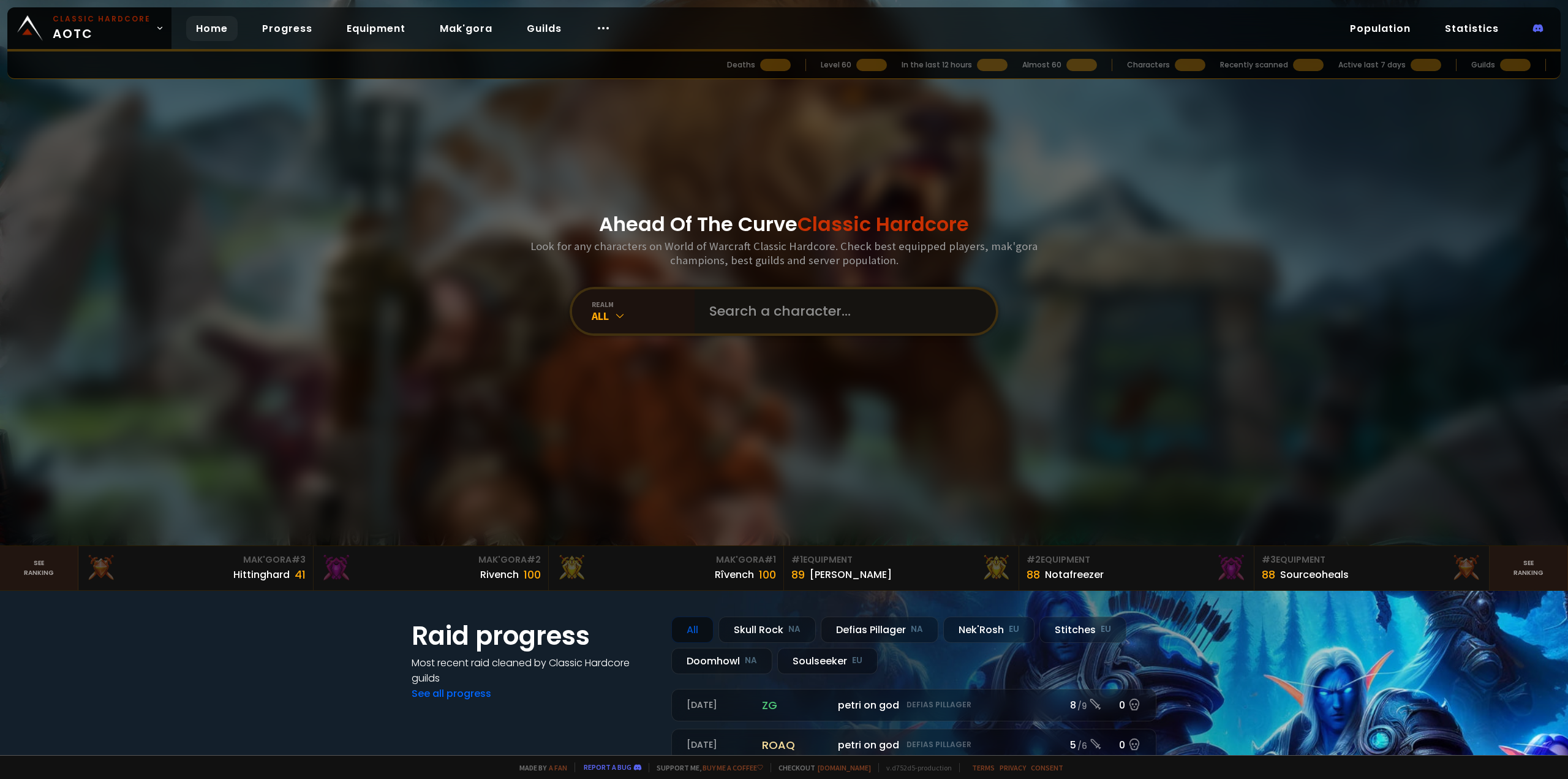
click at [746, 304] on input "text" at bounding box center [842, 311] width 280 height 44
type input "m"
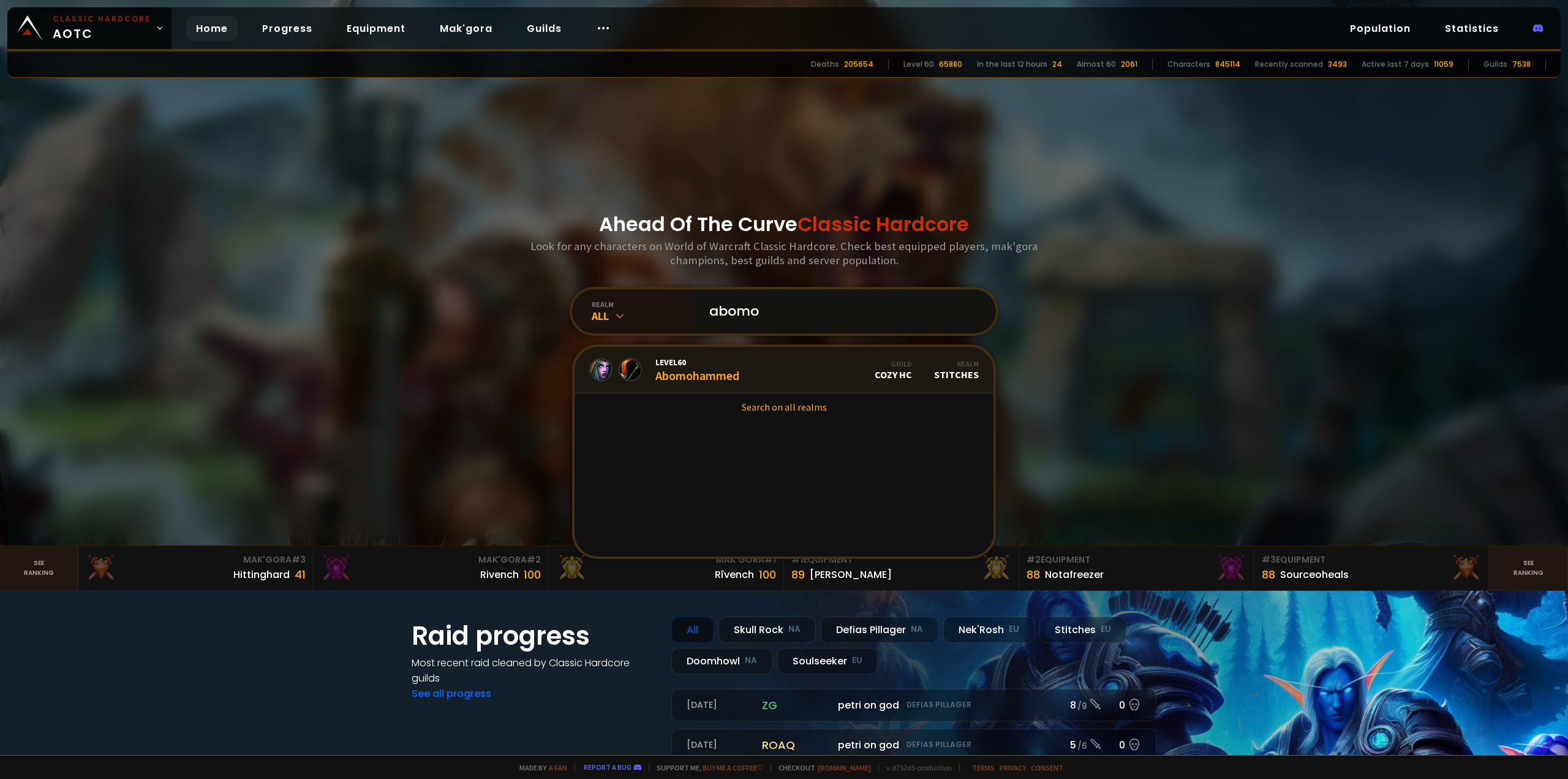
type input "abomo"
click at [671, 372] on div "Level 60 Abomohammed" at bounding box center [697, 369] width 84 height 26
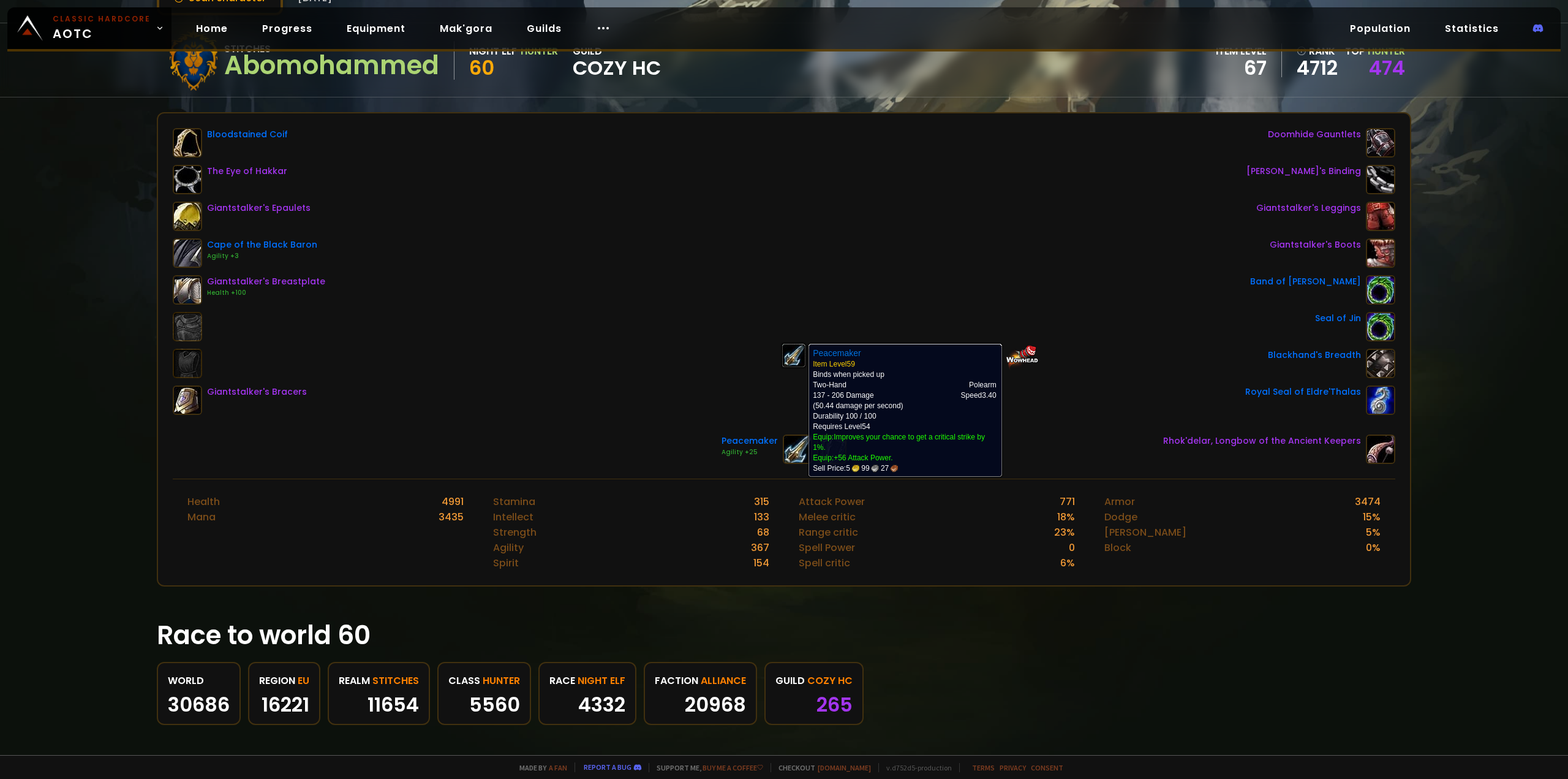
scroll to position [123, 0]
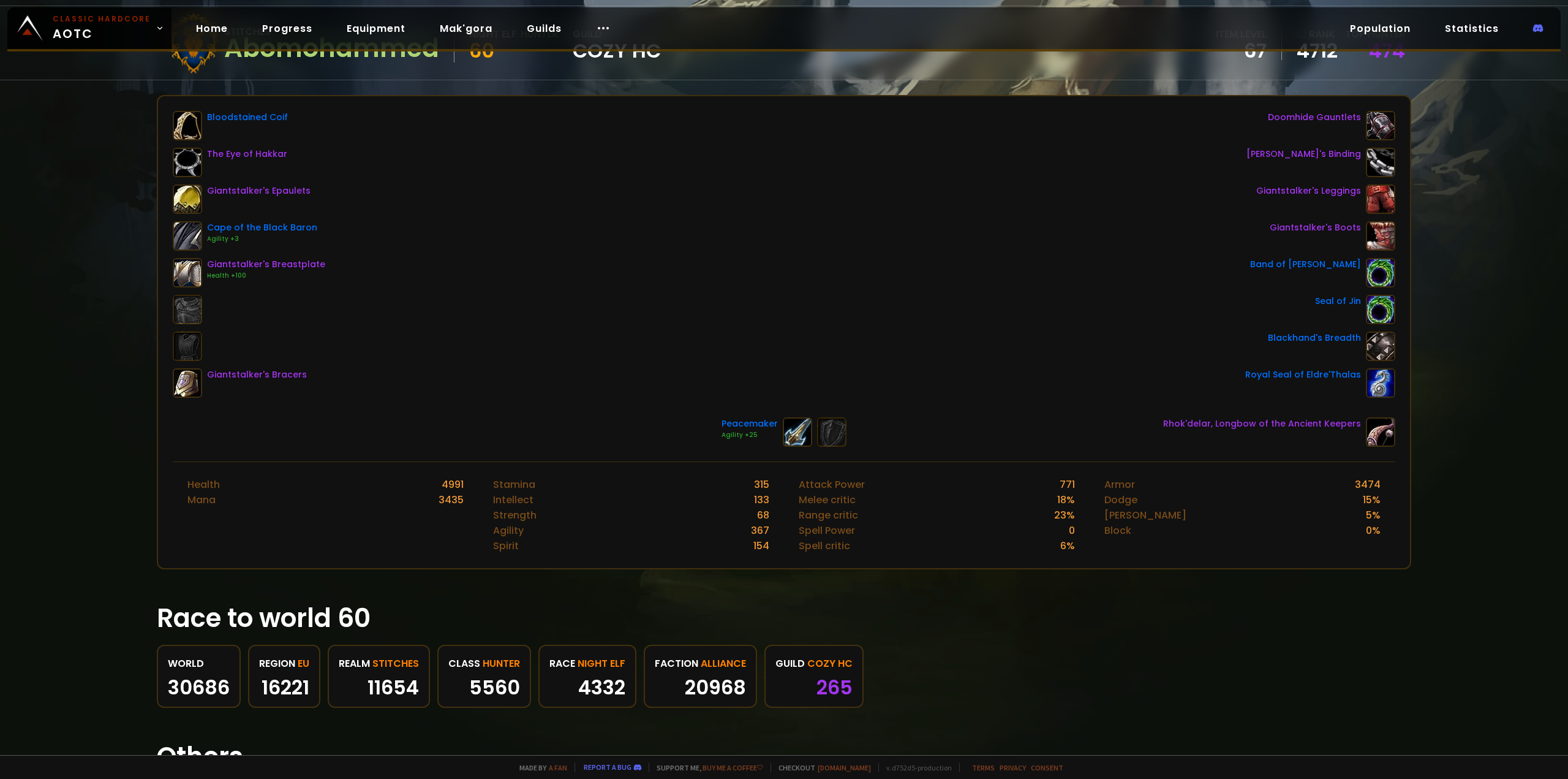
click at [1060, 517] on div "23 %" at bounding box center [1064, 515] width 20 height 15
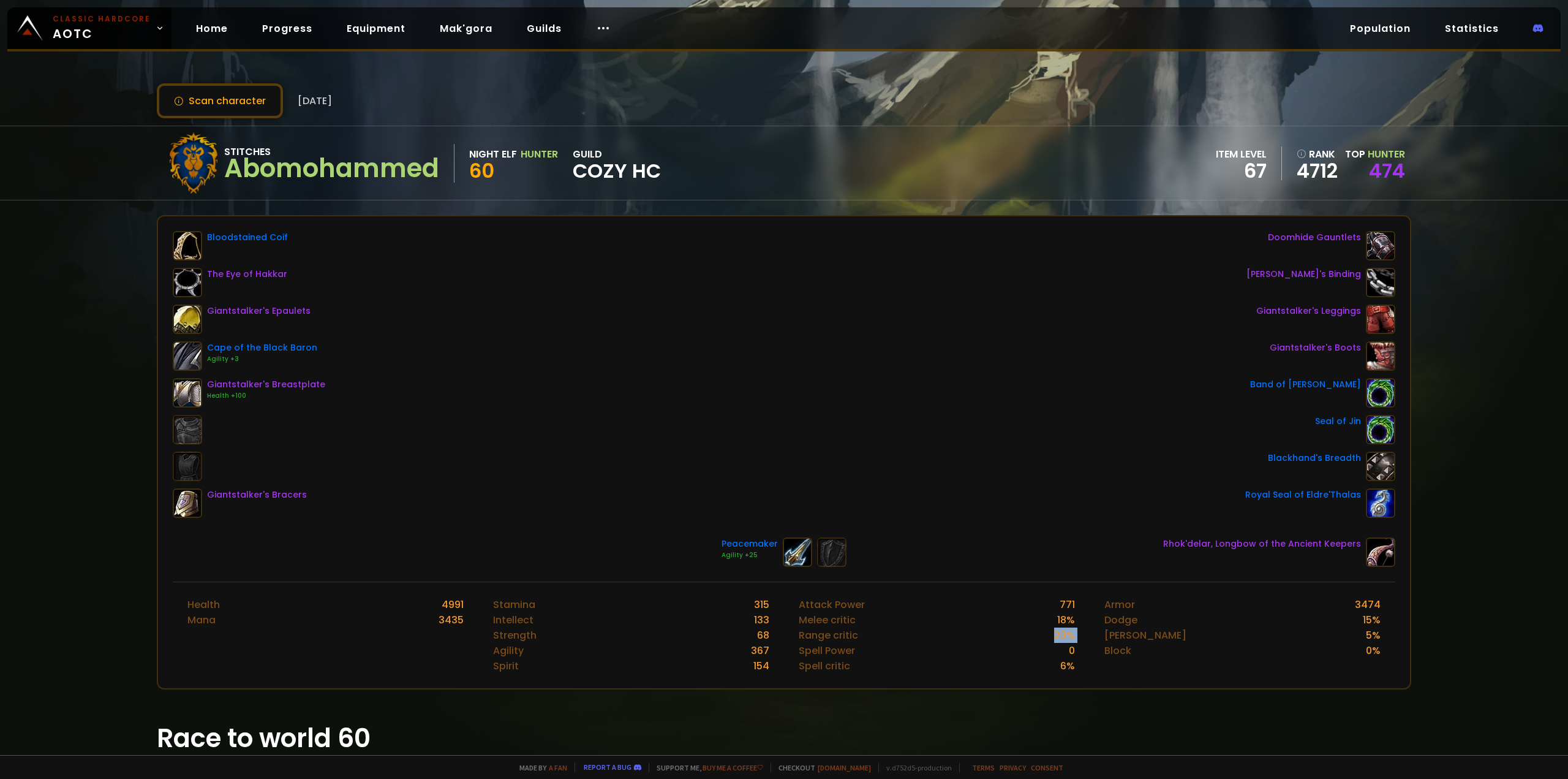
scroll to position [0, 0]
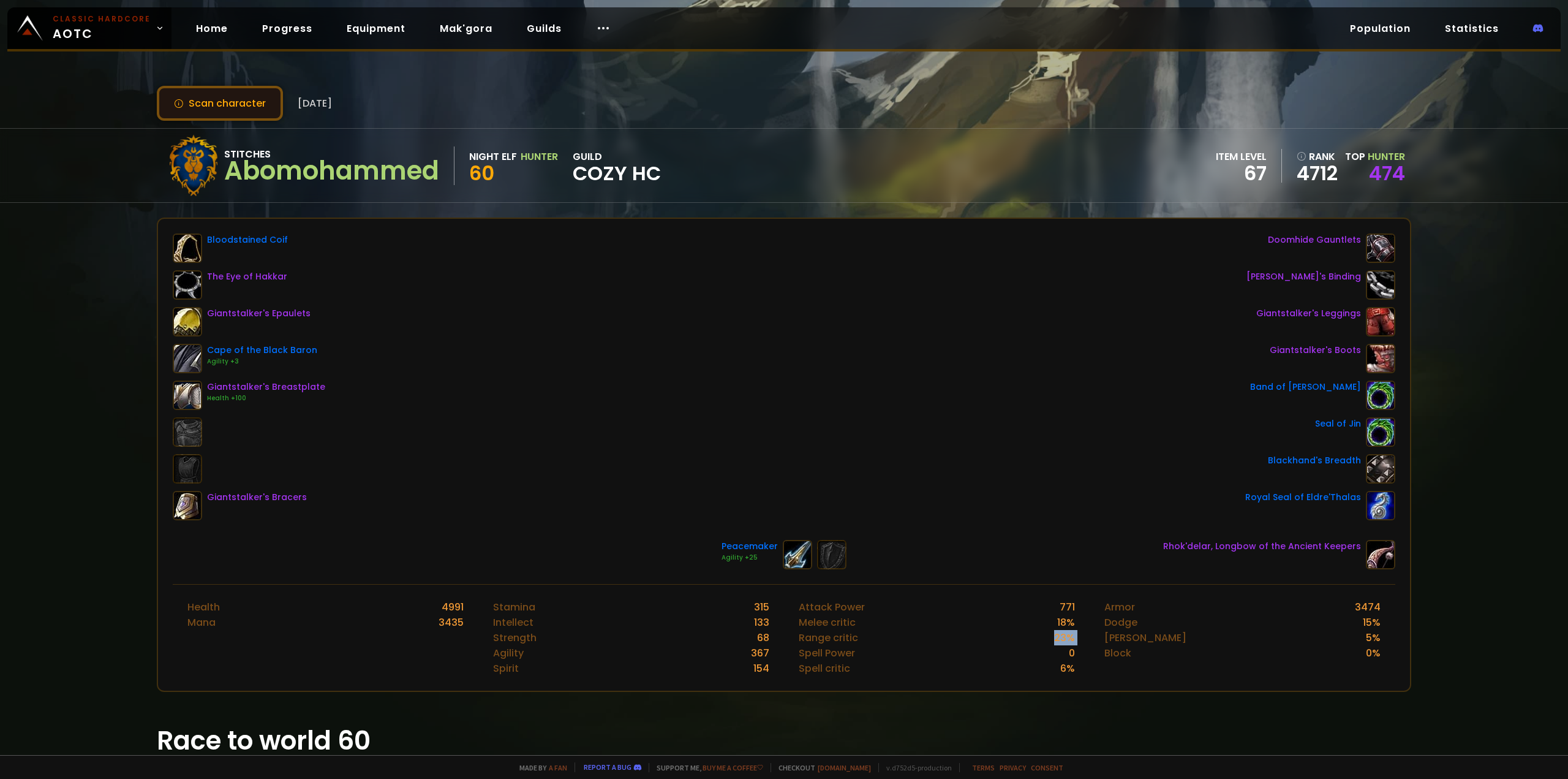
click at [247, 101] on button "Scan character" at bounding box center [220, 103] width 126 height 35
click at [946, 303] on div "Bloodstained Coif The Eye of Hakkar Giantstalker's Epaulets Cape of the Black B…" at bounding box center [784, 377] width 1223 height 286
click at [810, 593] on div "Attack Power 771 Melee critic 18 % Range critic 23 % Spell Power 0 Spell critic…" at bounding box center [937, 638] width 306 height 106
click at [810, 603] on div "Attack Power" at bounding box center [832, 607] width 66 height 15
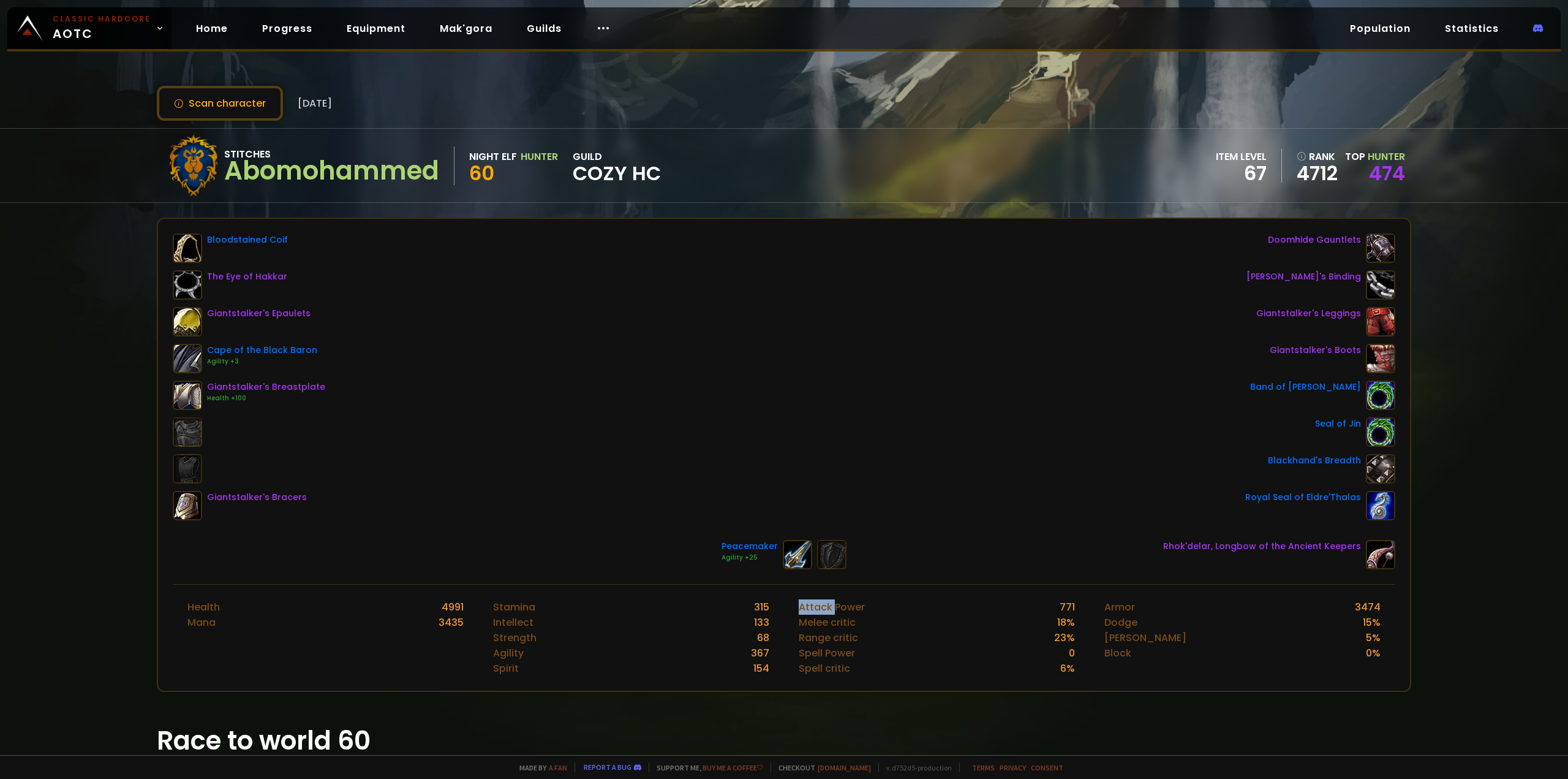
click at [810, 603] on div "Attack Power" at bounding box center [832, 607] width 66 height 15
click at [502, 635] on div "Strength" at bounding box center [515, 638] width 43 height 15
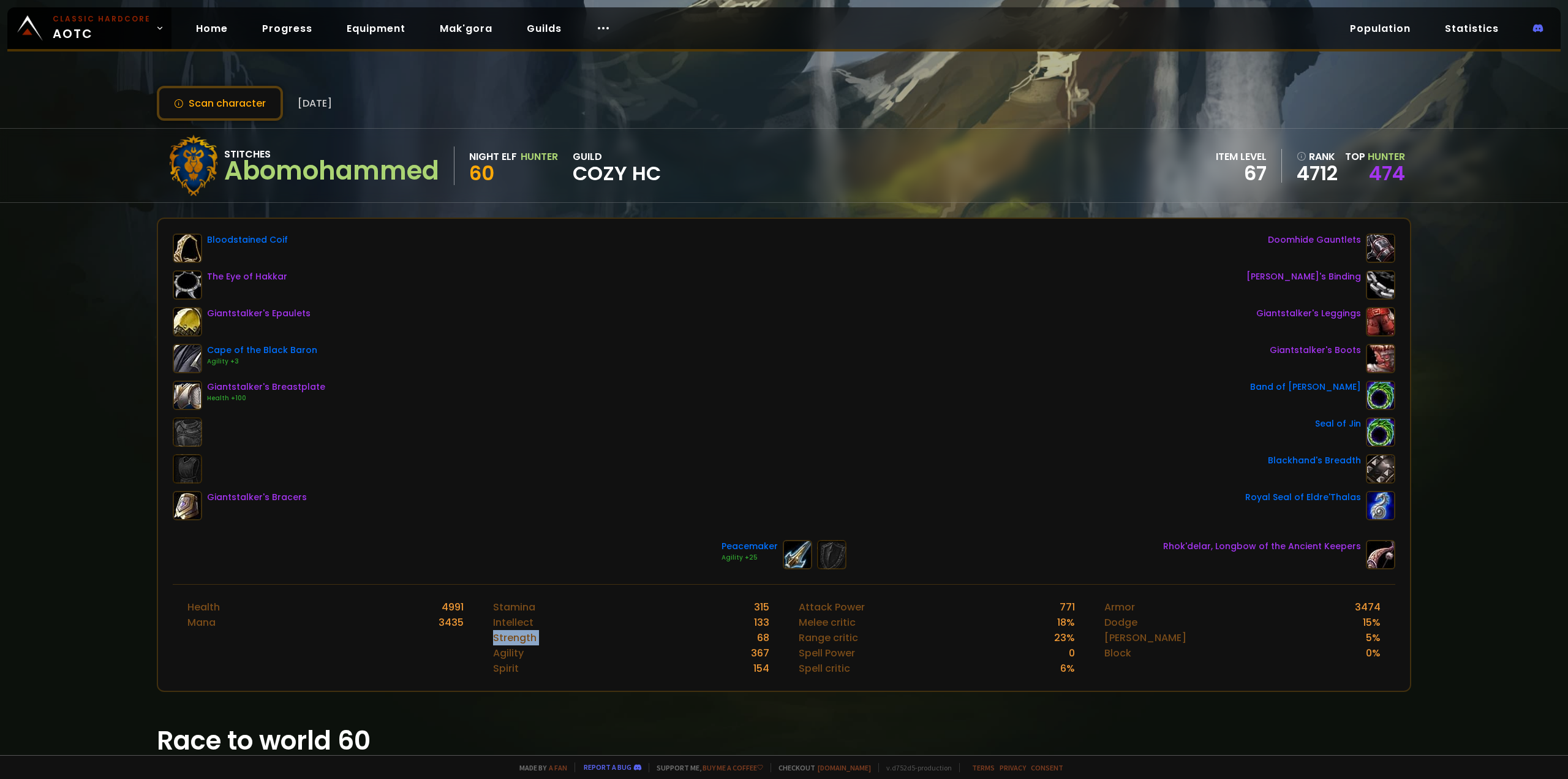
click at [502, 635] on div "Strength" at bounding box center [515, 638] width 43 height 15
click at [503, 627] on div "Intellect" at bounding box center [513, 622] width 40 height 15
click at [504, 627] on div "Intellect" at bounding box center [513, 622] width 40 height 15
click at [1104, 605] on div "Armor" at bounding box center [1120, 607] width 31 height 15
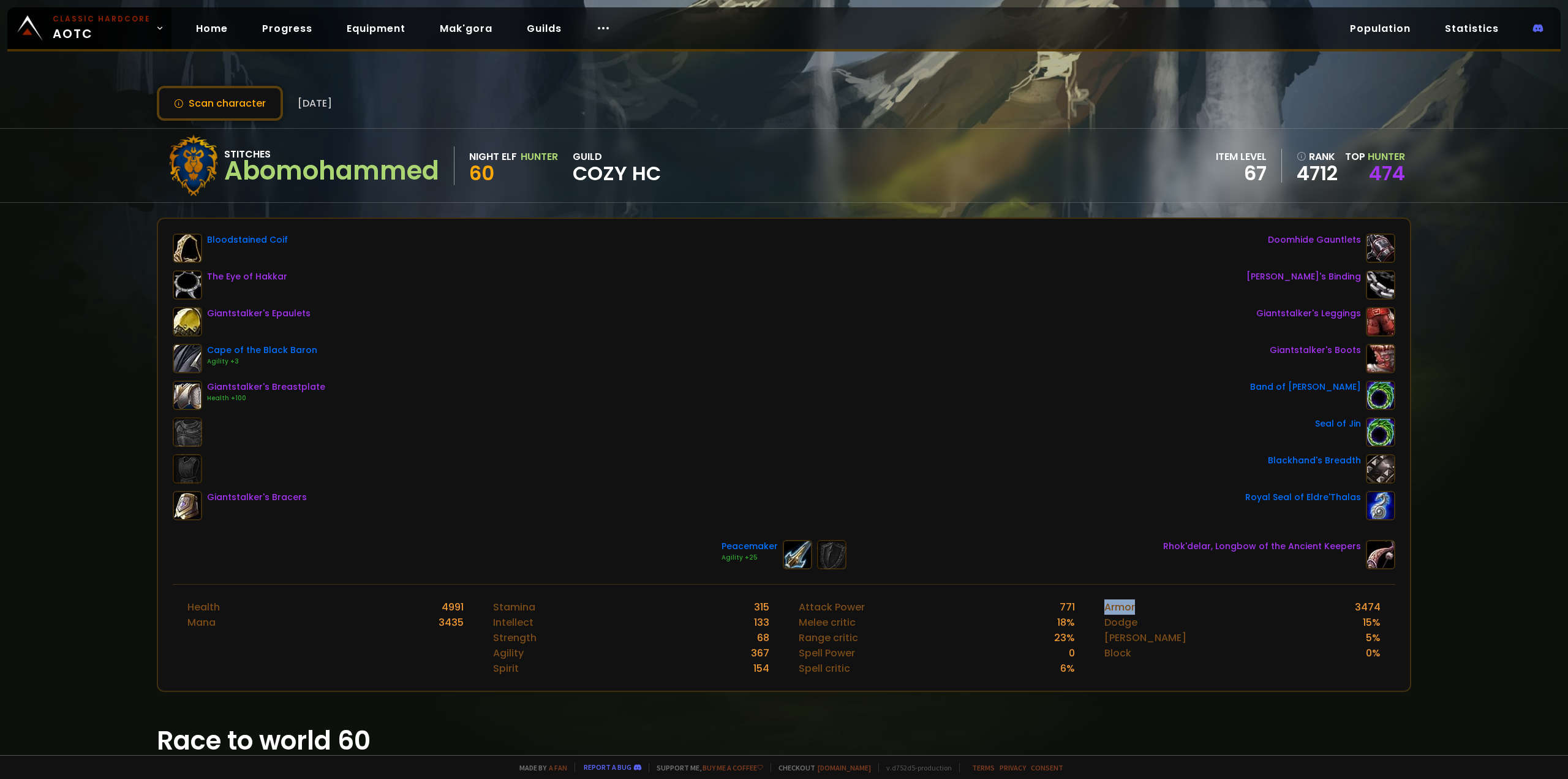
click at [1104, 605] on div "Armor" at bounding box center [1120, 607] width 31 height 15
click at [1104, 650] on div "Block" at bounding box center [1118, 653] width 27 height 15
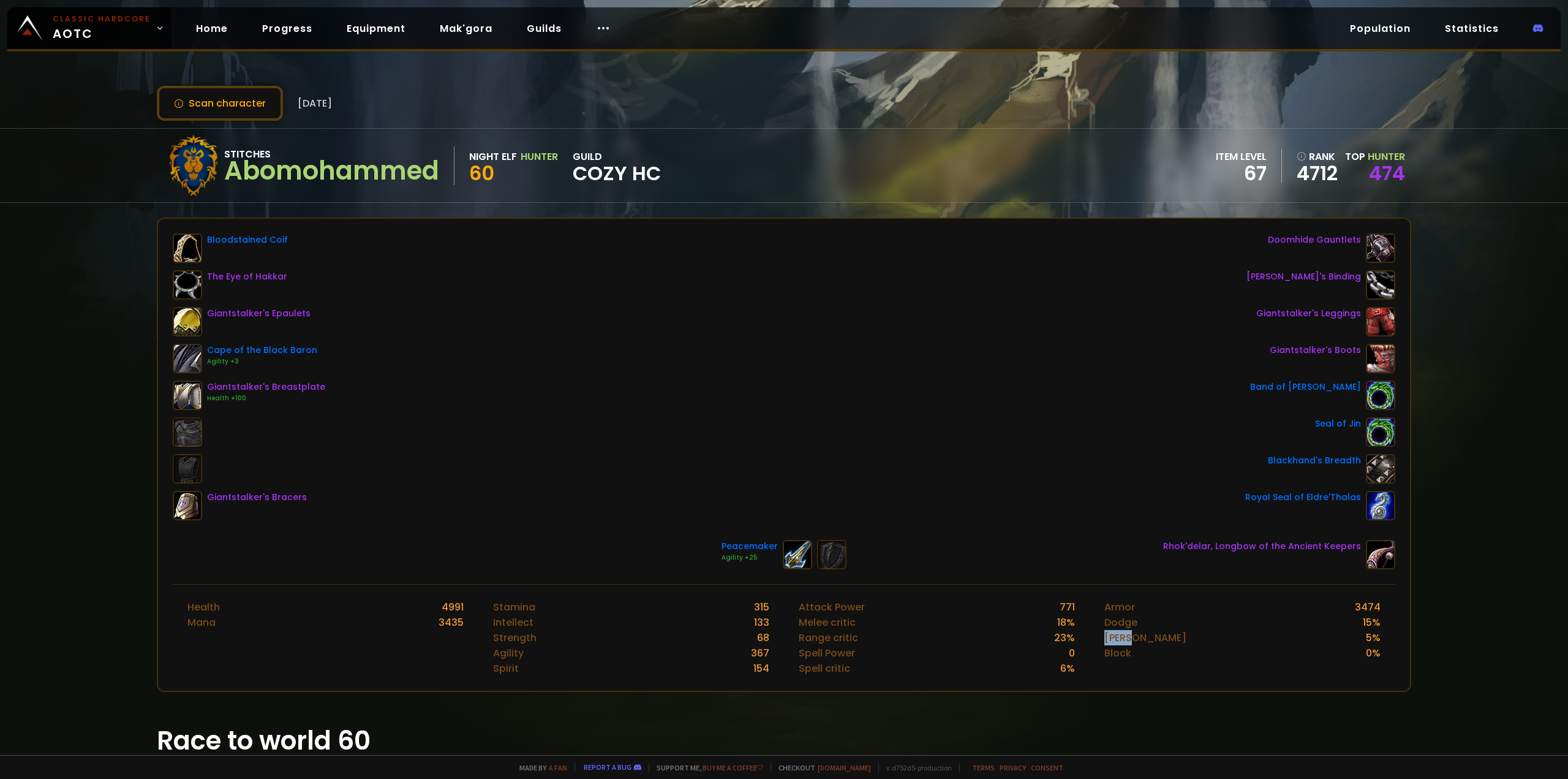
click at [1104, 633] on div "[PERSON_NAME]" at bounding box center [1145, 638] width 82 height 15
click at [1104, 626] on div "Dodge" at bounding box center [1121, 622] width 33 height 15
click at [1079, 652] on div "Attack Power 771 Melee critic 18 % Range critic 23 % Spell Power 0 Spell critic…" at bounding box center [937, 638] width 306 height 106
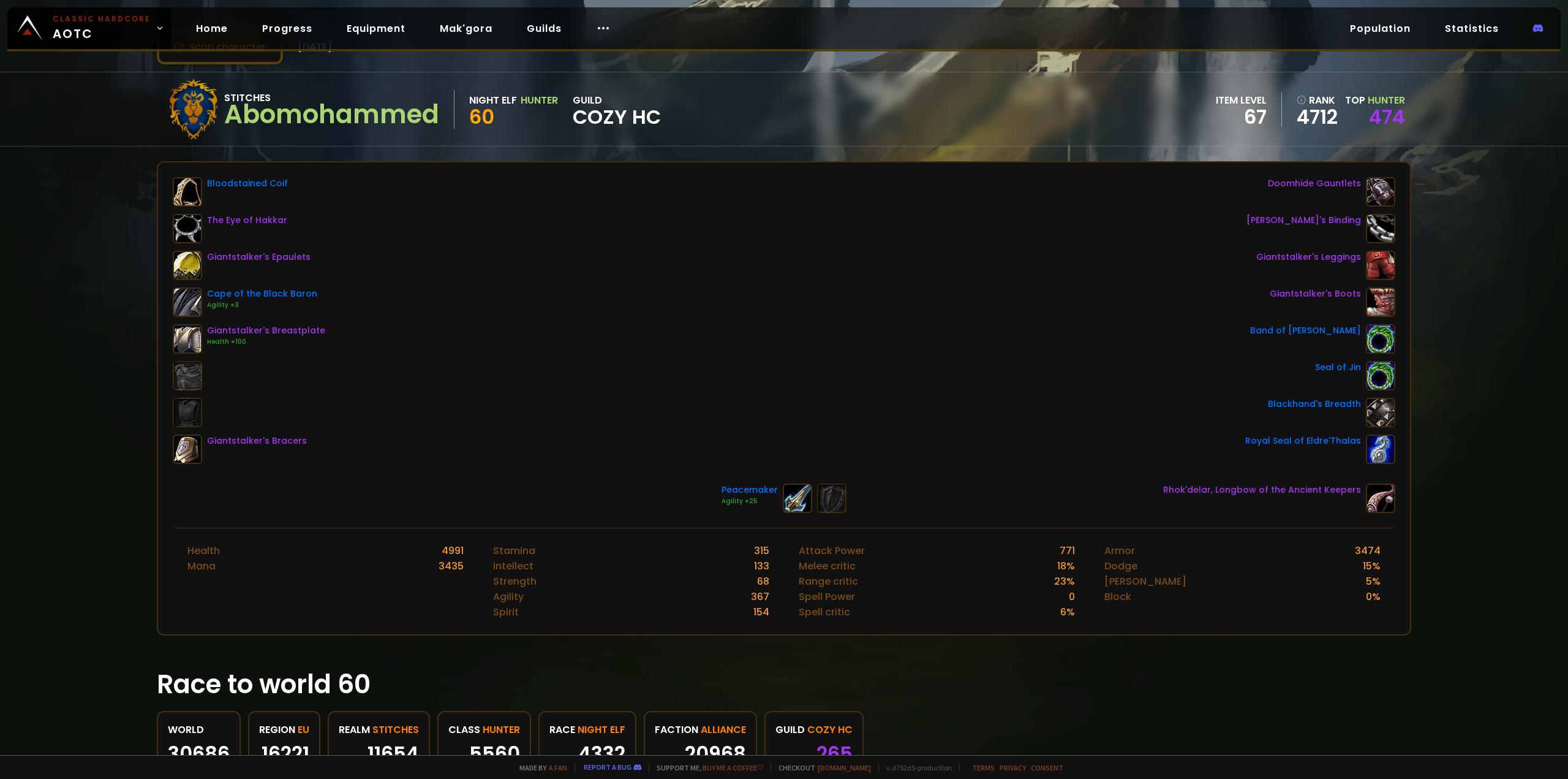
scroll to position [61, 0]
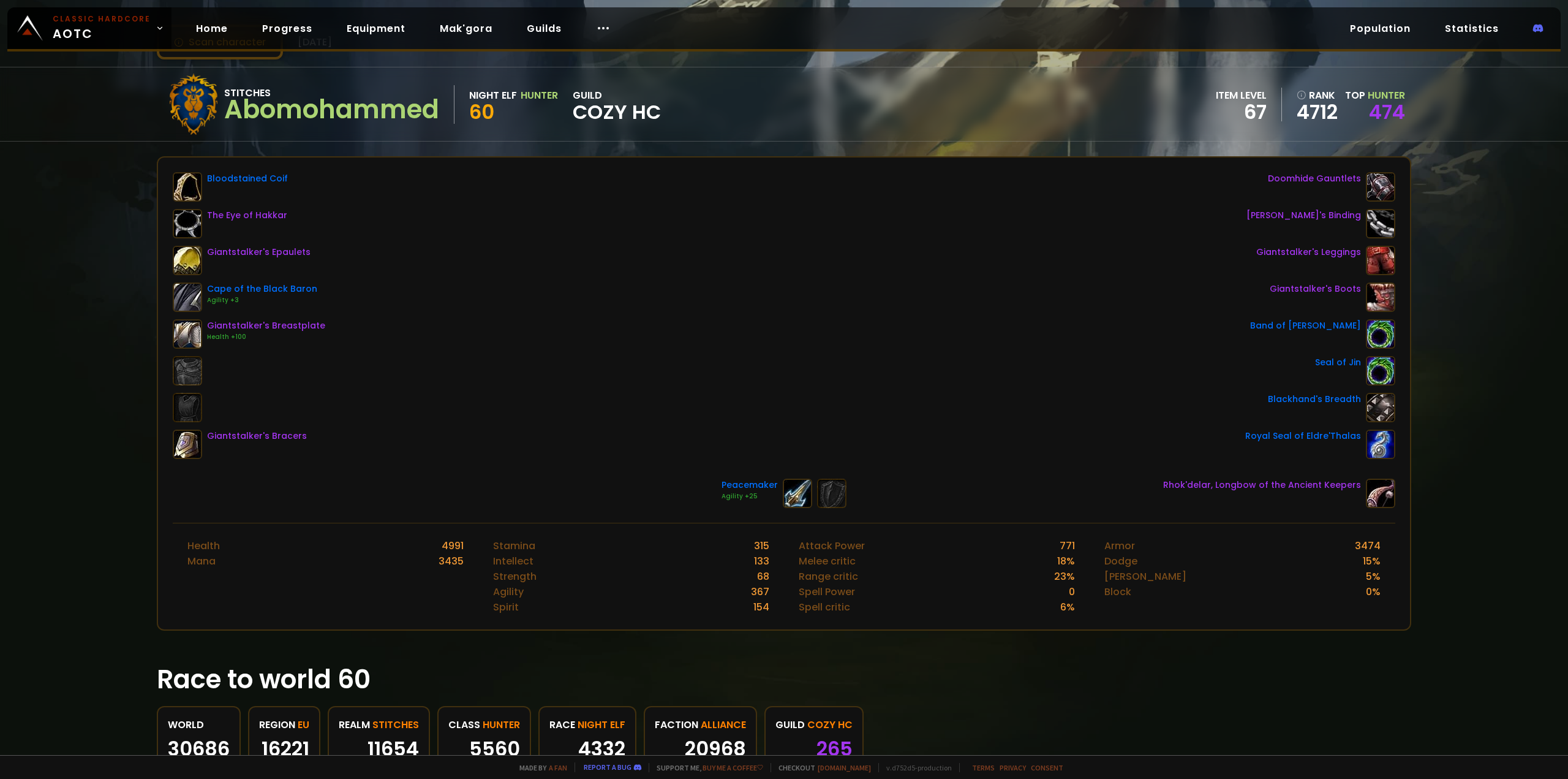
click at [1254, 110] on div "67" at bounding box center [1242, 113] width 51 height 19
click at [1140, 127] on div "Stitches Abomohammed Night Elf Hunter 60 guild Cozy HC item level 67 rank 4712 …" at bounding box center [784, 104] width 1254 height 73
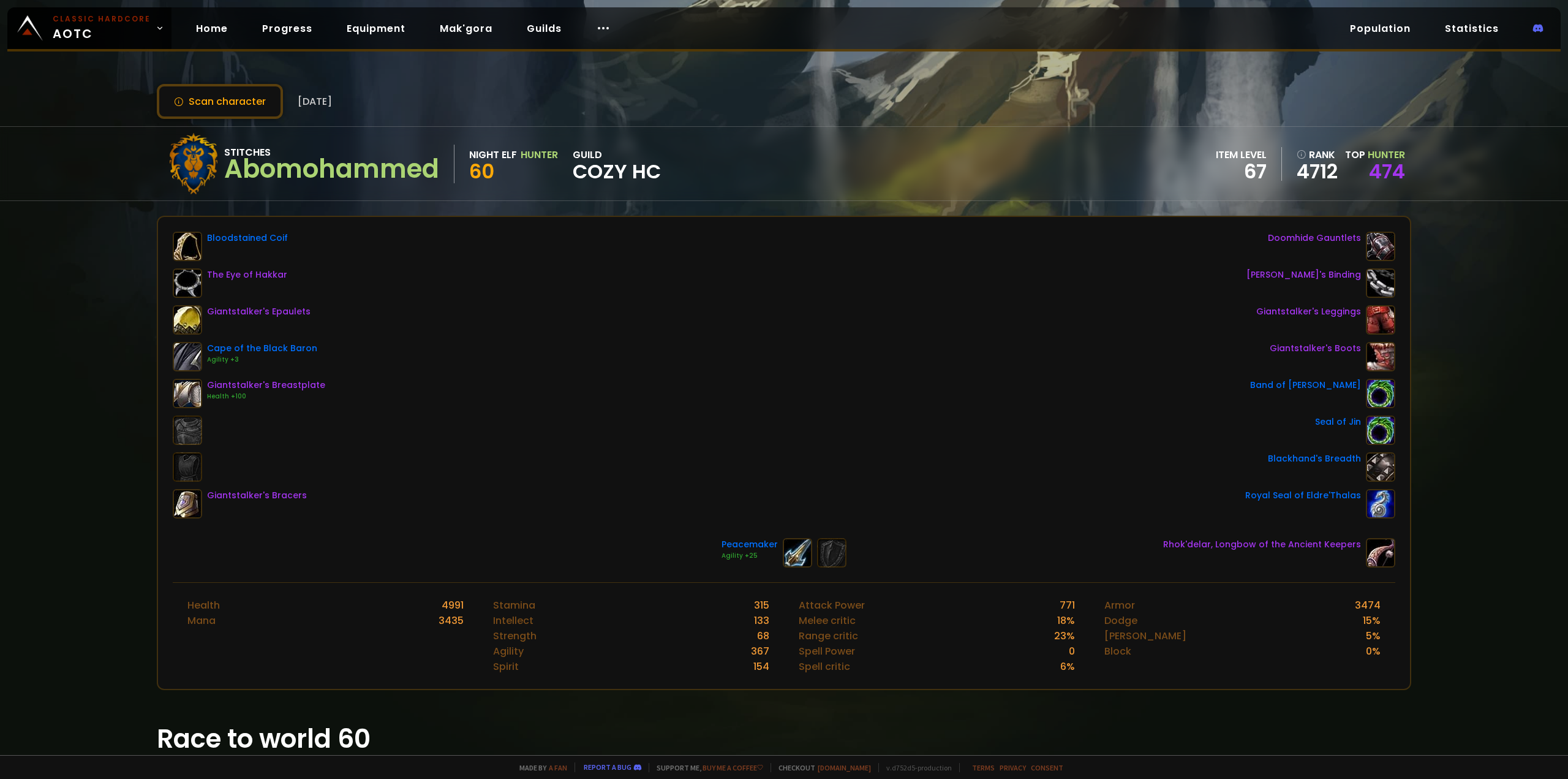
scroll to position [0, 0]
click at [374, 32] on link "Equipment" at bounding box center [376, 28] width 78 height 25
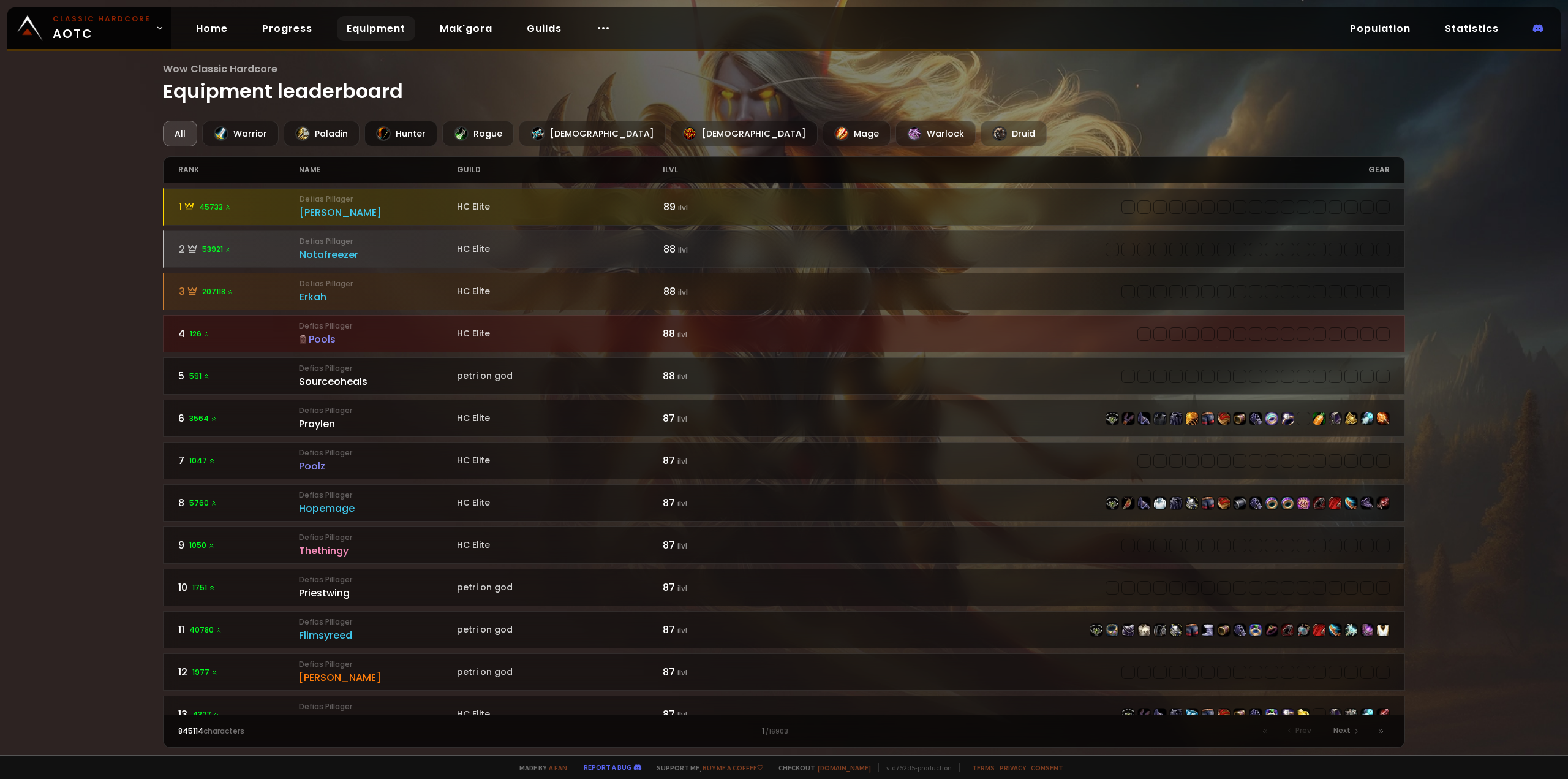
click at [382, 127] on div at bounding box center [383, 133] width 14 height 14
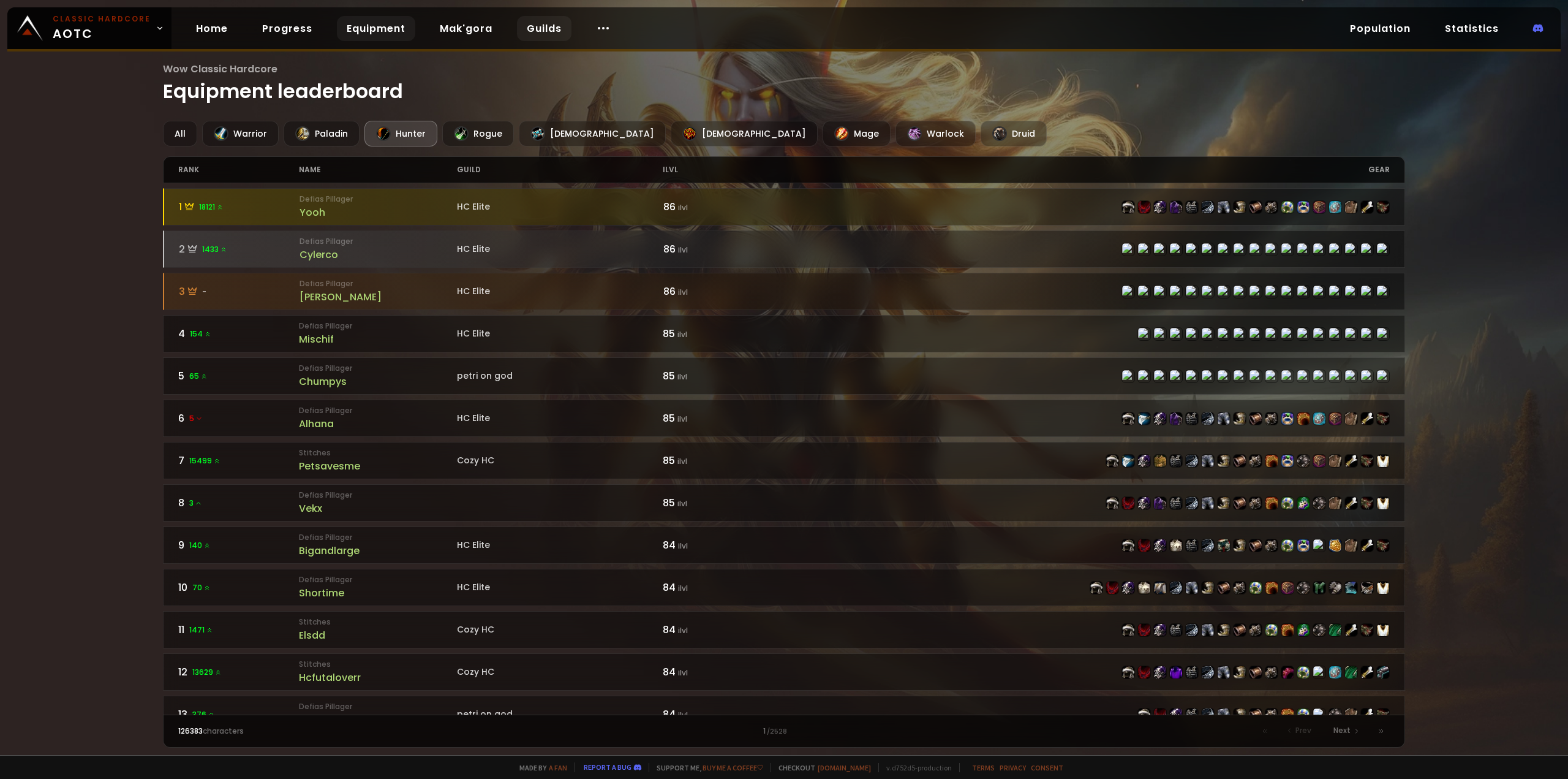
click at [517, 26] on link "Guilds" at bounding box center [545, 28] width 55 height 25
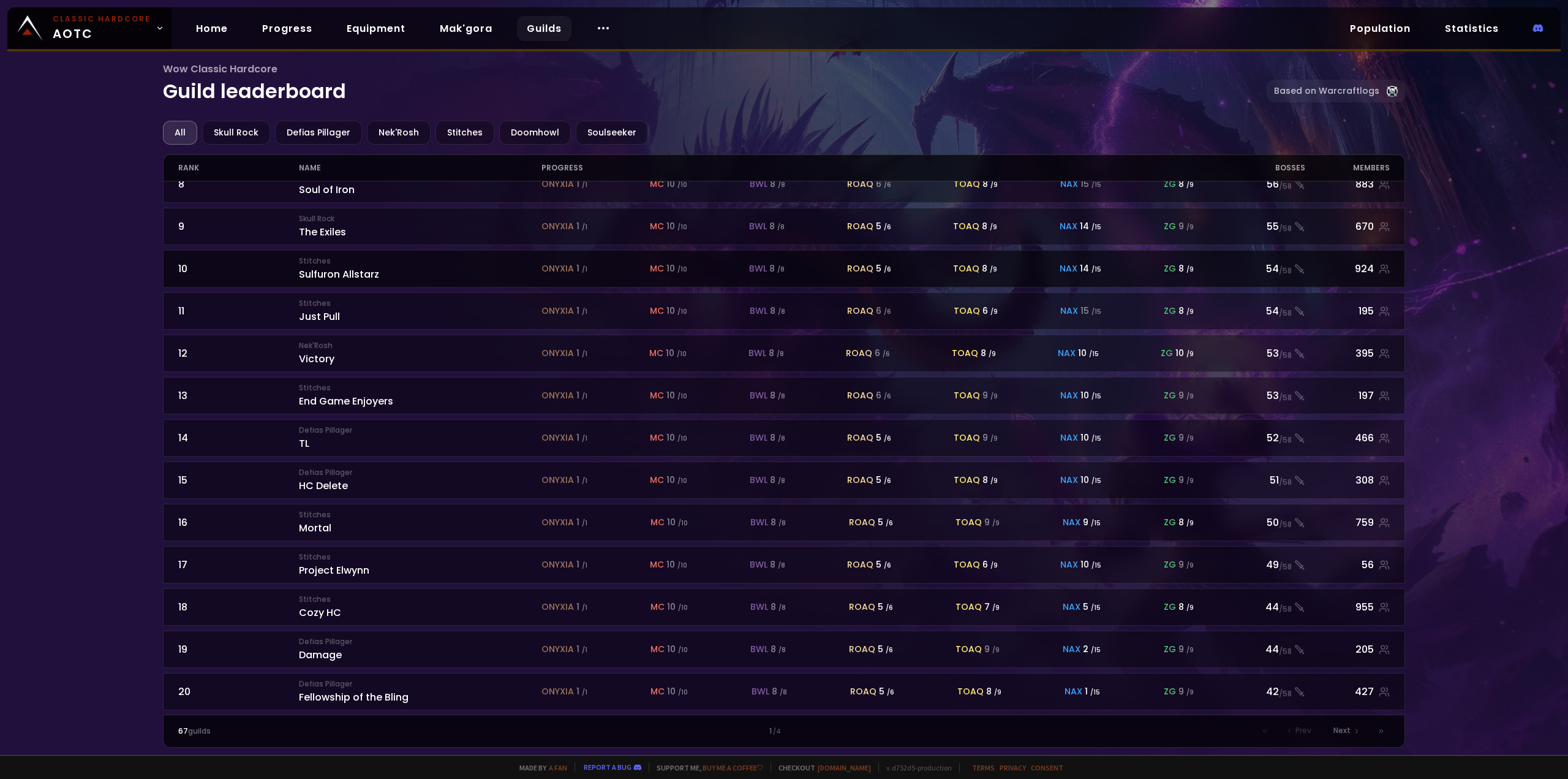
scroll to position [317, 0]
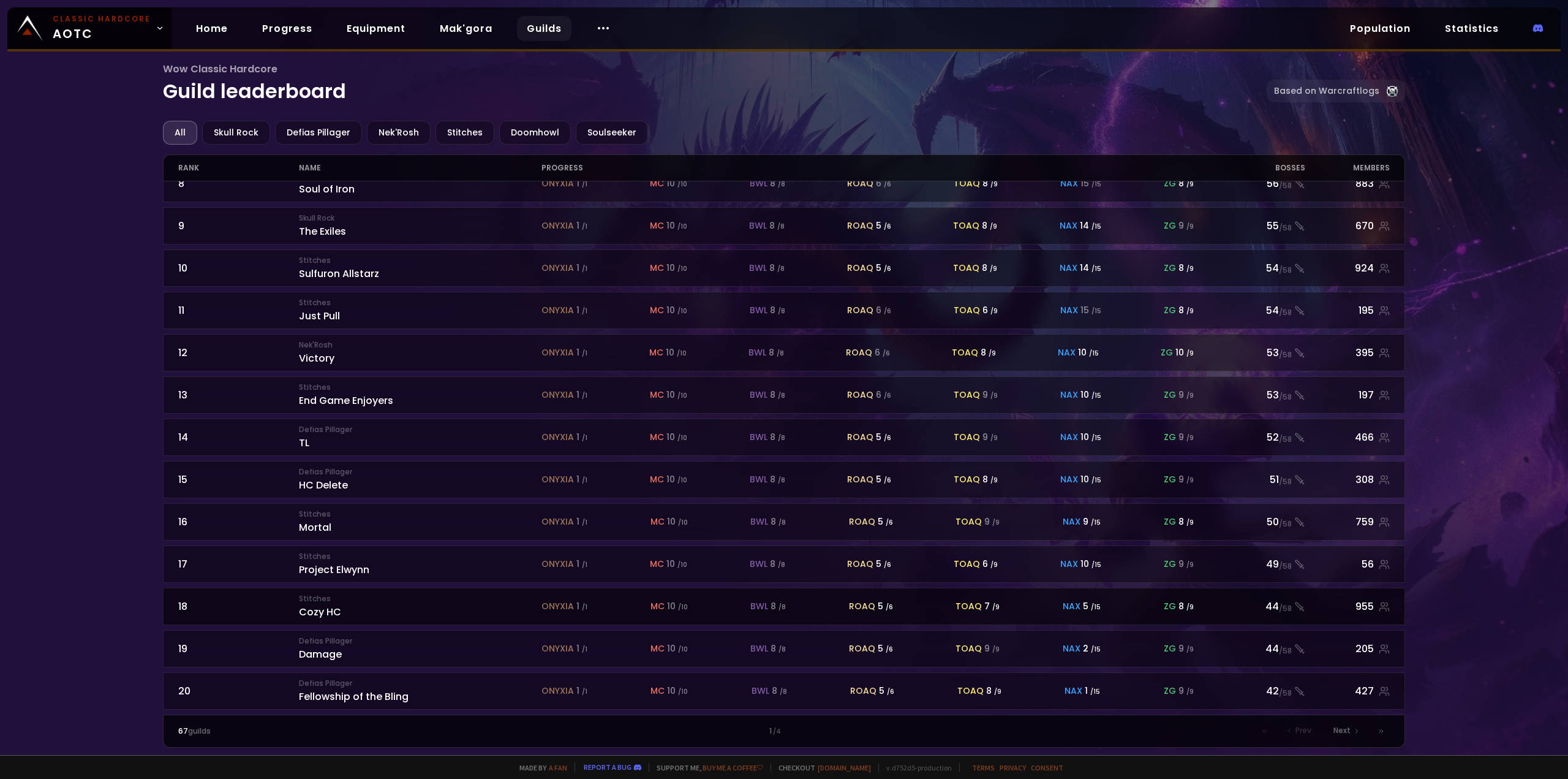
click at [306, 595] on small "Stitches" at bounding box center [420, 598] width 243 height 11
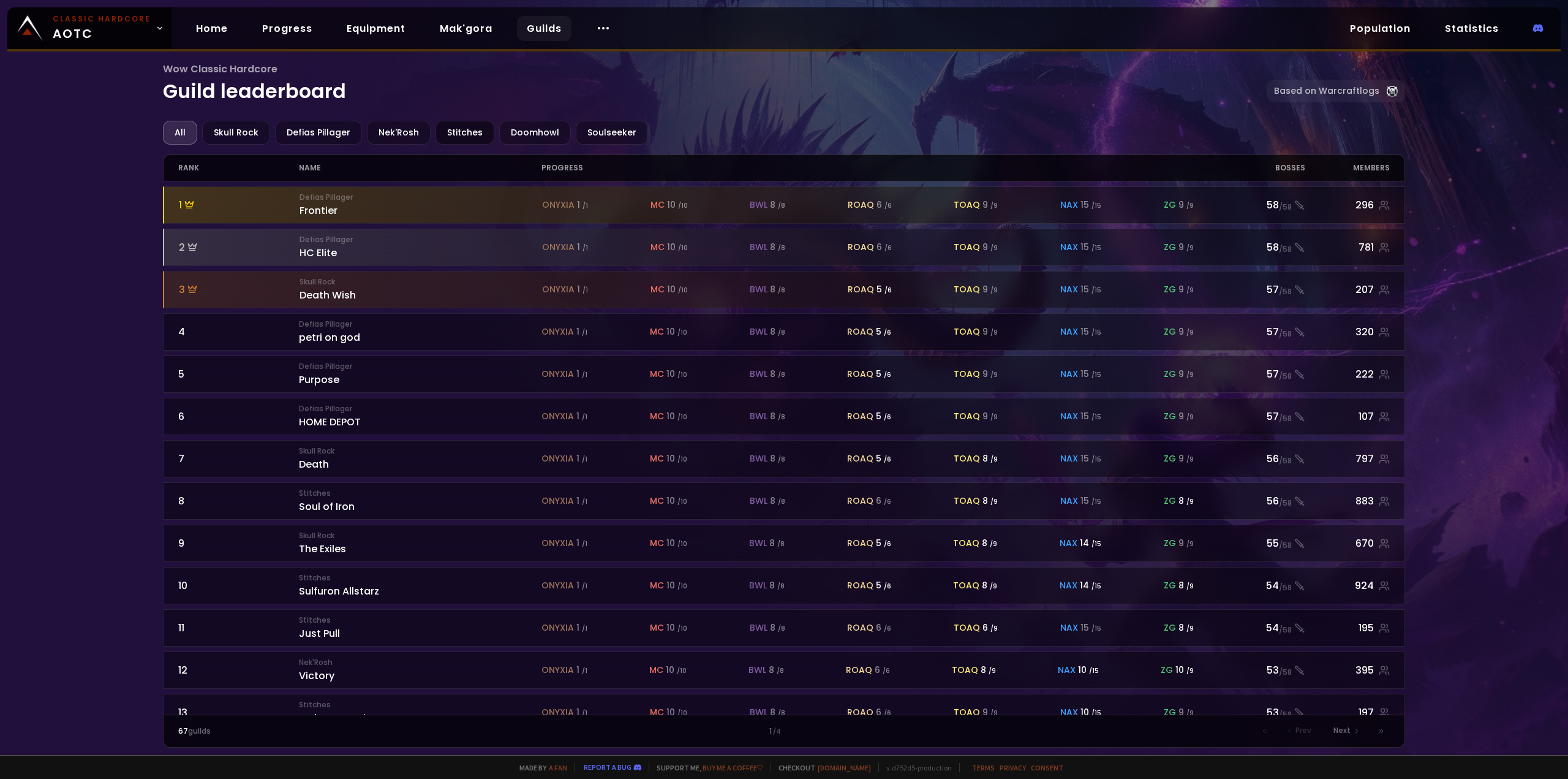
click at [458, 130] on div "Stitches" at bounding box center [464, 133] width 59 height 24
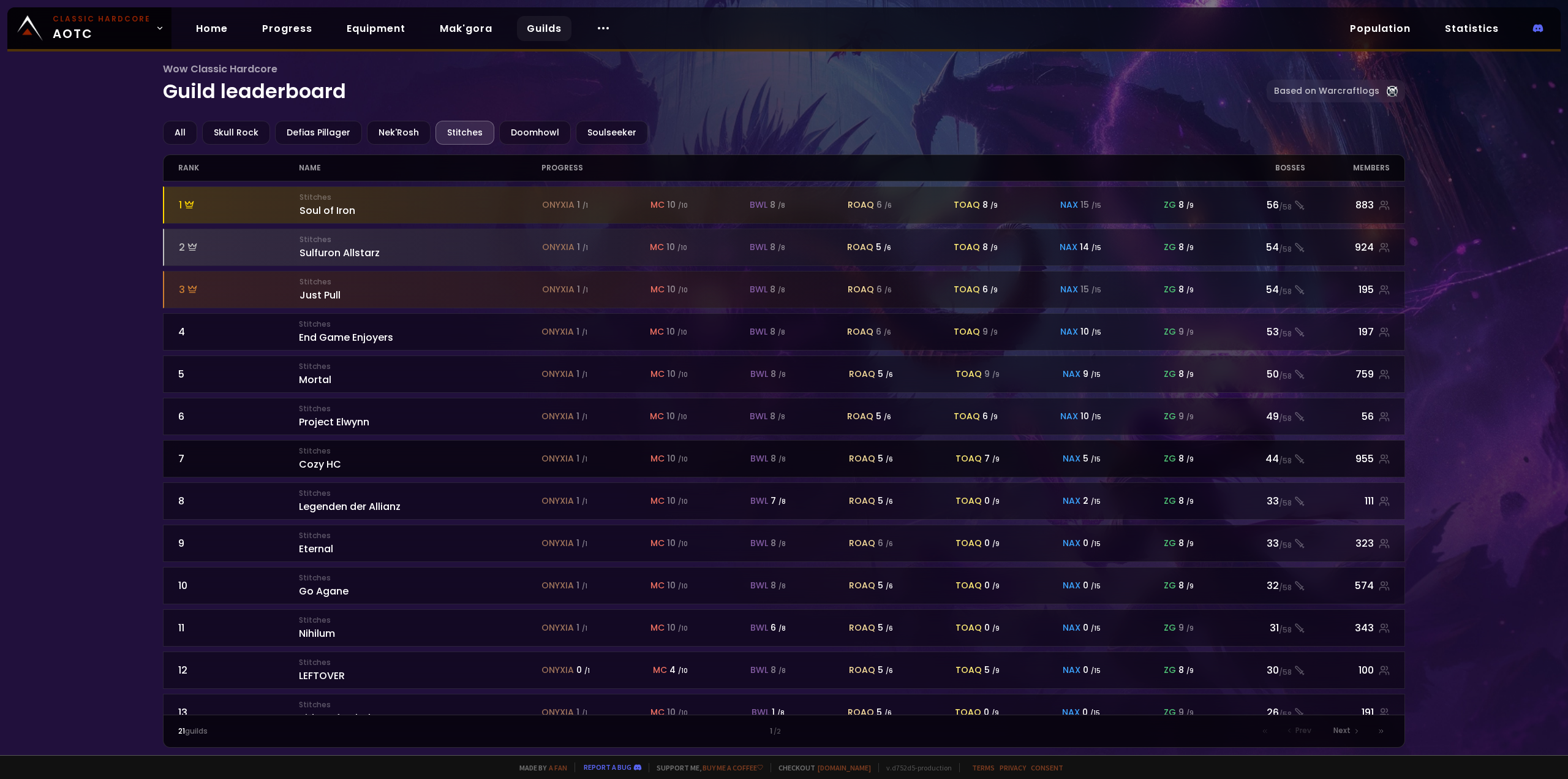
click at [329, 455] on small "Stitches" at bounding box center [420, 451] width 243 height 11
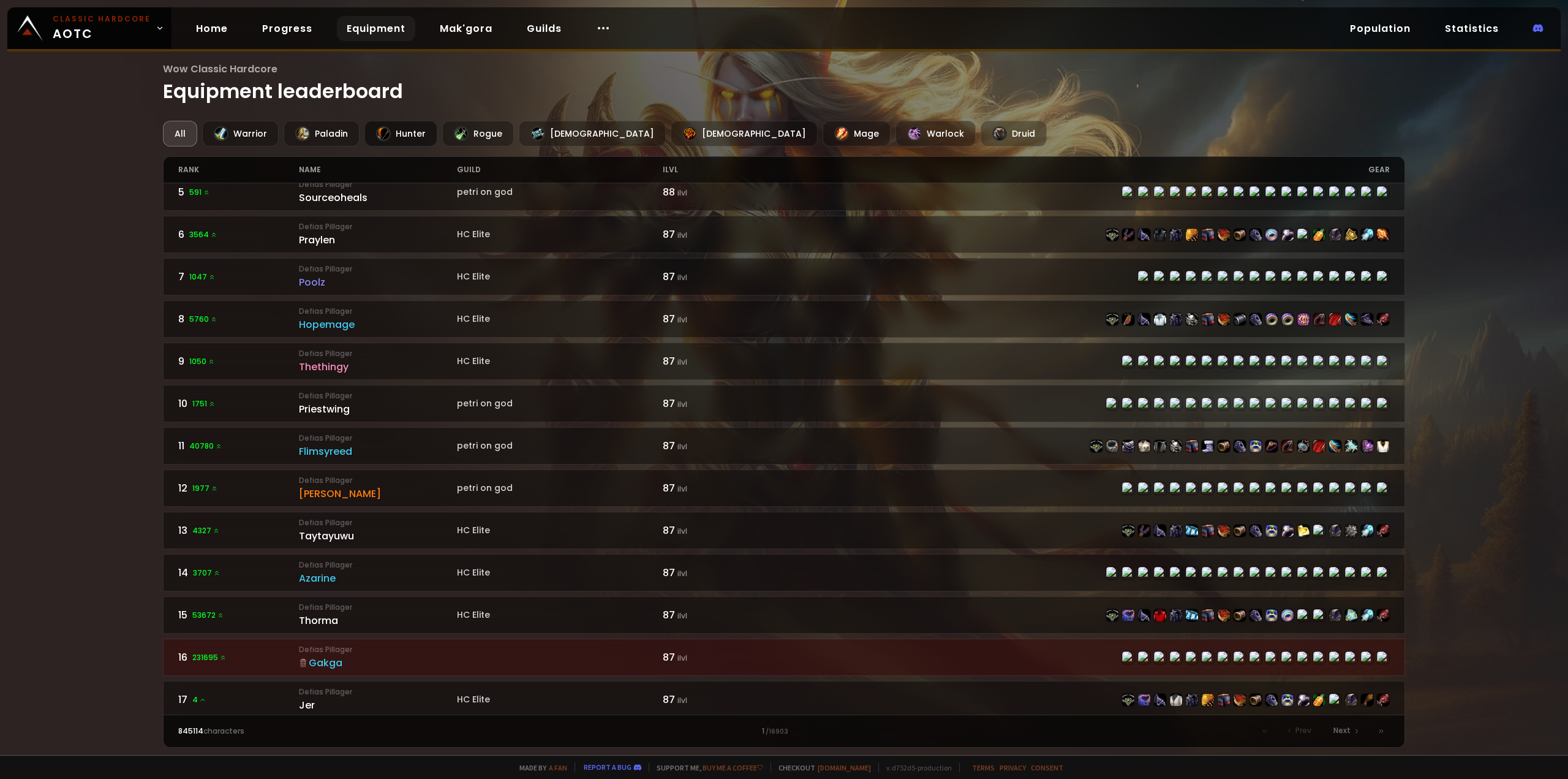
click at [410, 127] on div "Hunter" at bounding box center [401, 134] width 73 height 26
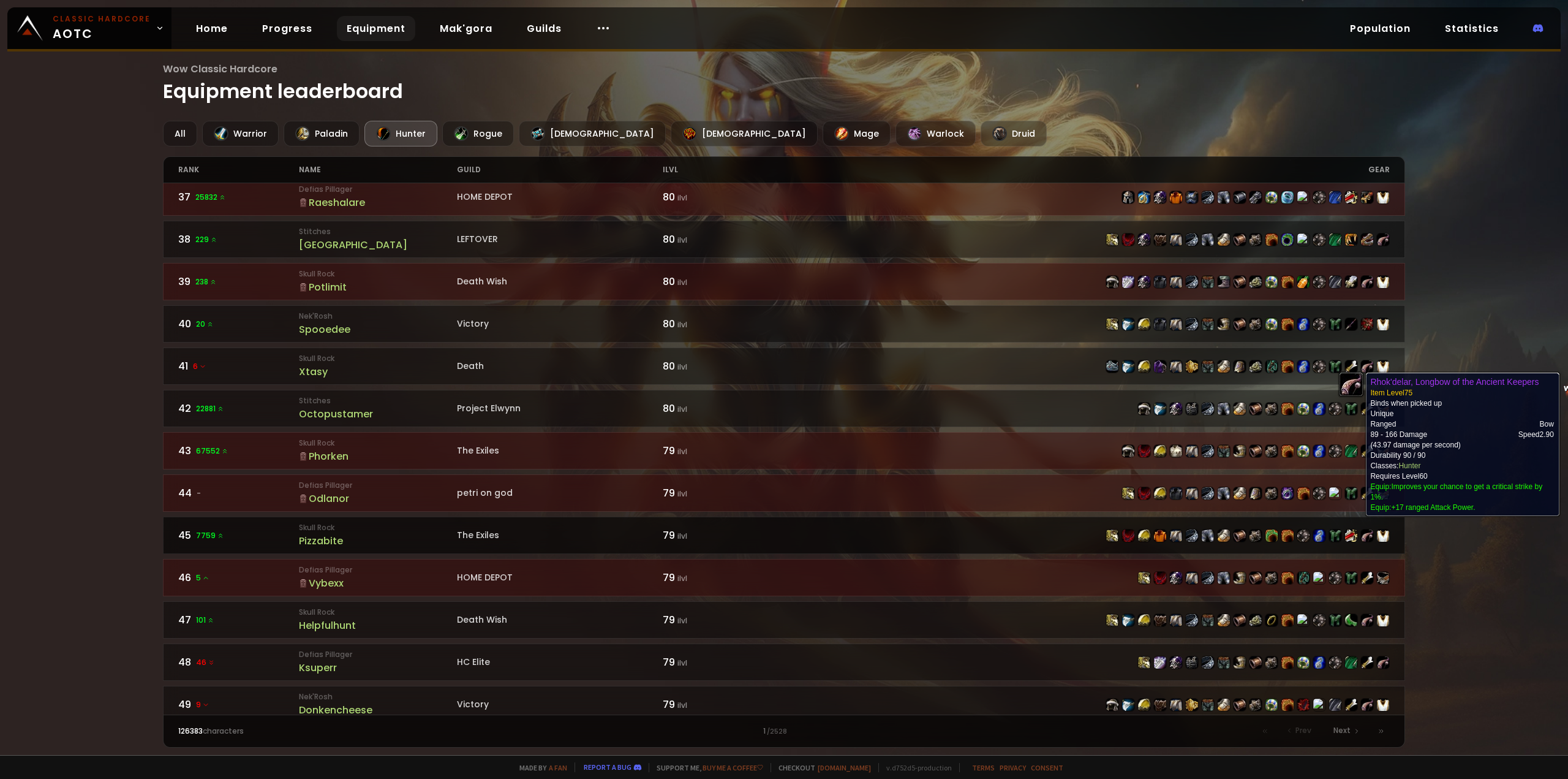
scroll to position [1587, 0]
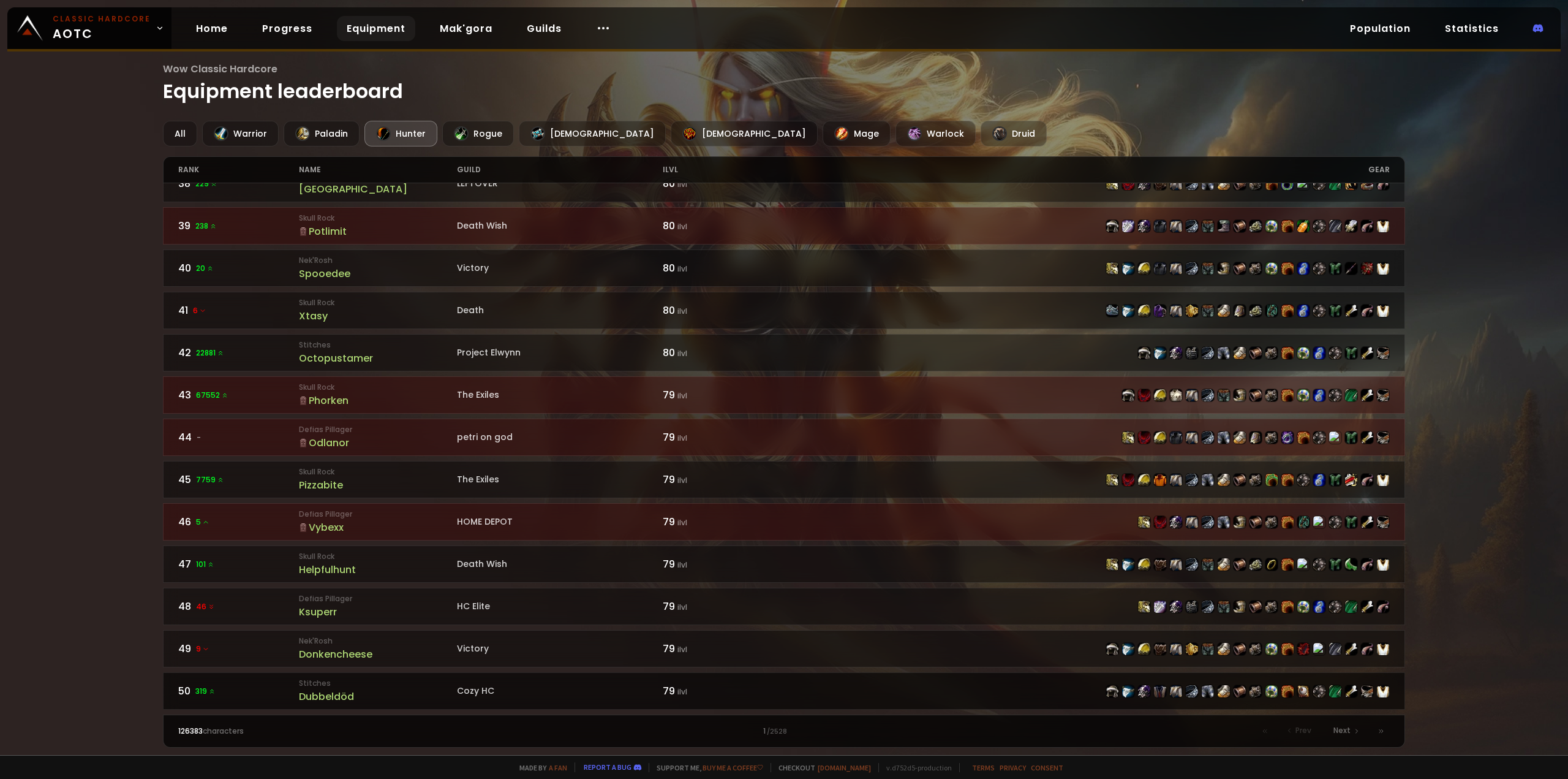
click at [241, 696] on div "50 319" at bounding box center [239, 690] width 121 height 15
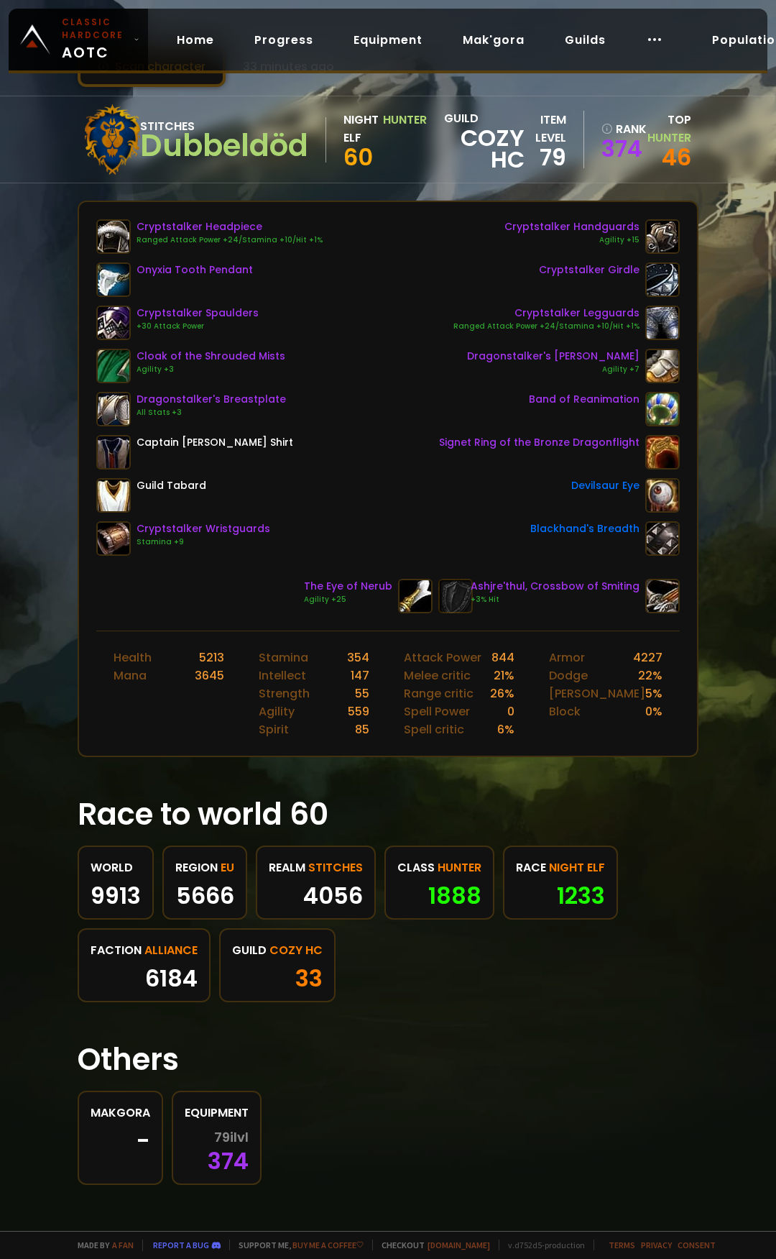
scroll to position [55, 0]
